Goal: Information Seeking & Learning: Learn about a topic

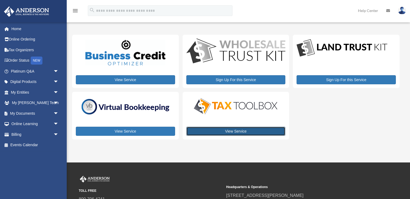
click at [228, 131] on link "View Service" at bounding box center [235, 131] width 99 height 9
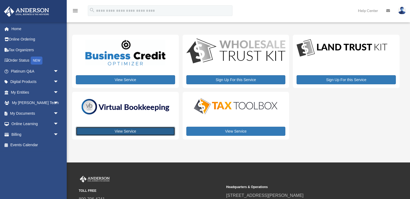
click at [133, 128] on link "View Service" at bounding box center [125, 131] width 99 height 9
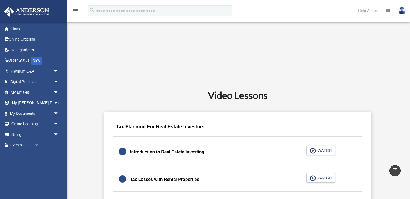
scroll to position [242, 0]
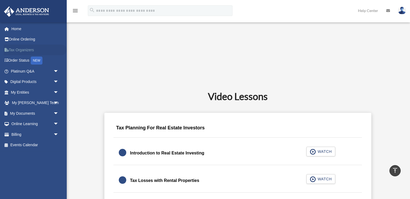
click at [29, 51] on link "Tax Organizers" at bounding box center [35, 50] width 63 height 11
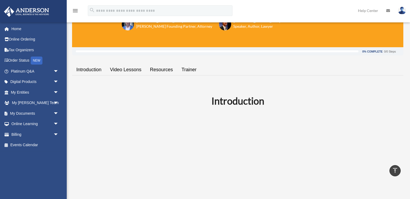
scroll to position [0, 0]
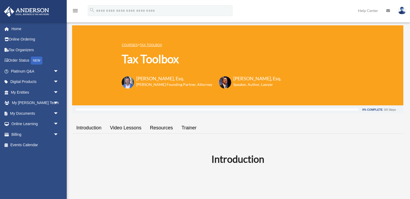
click at [125, 127] on link "Video Lessons" at bounding box center [126, 127] width 40 height 15
click at [163, 125] on link "Resources" at bounding box center [161, 127] width 31 height 15
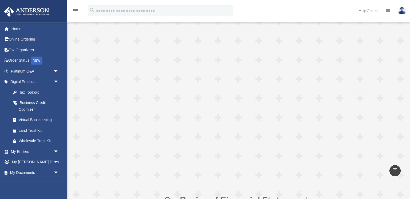
scroll to position [86, 0]
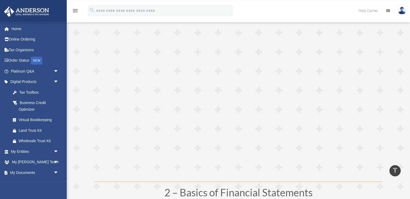
scroll to position [99, 0]
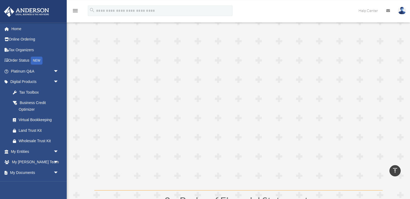
scroll to position [87, 0]
